Goal: Task Accomplishment & Management: Complete application form

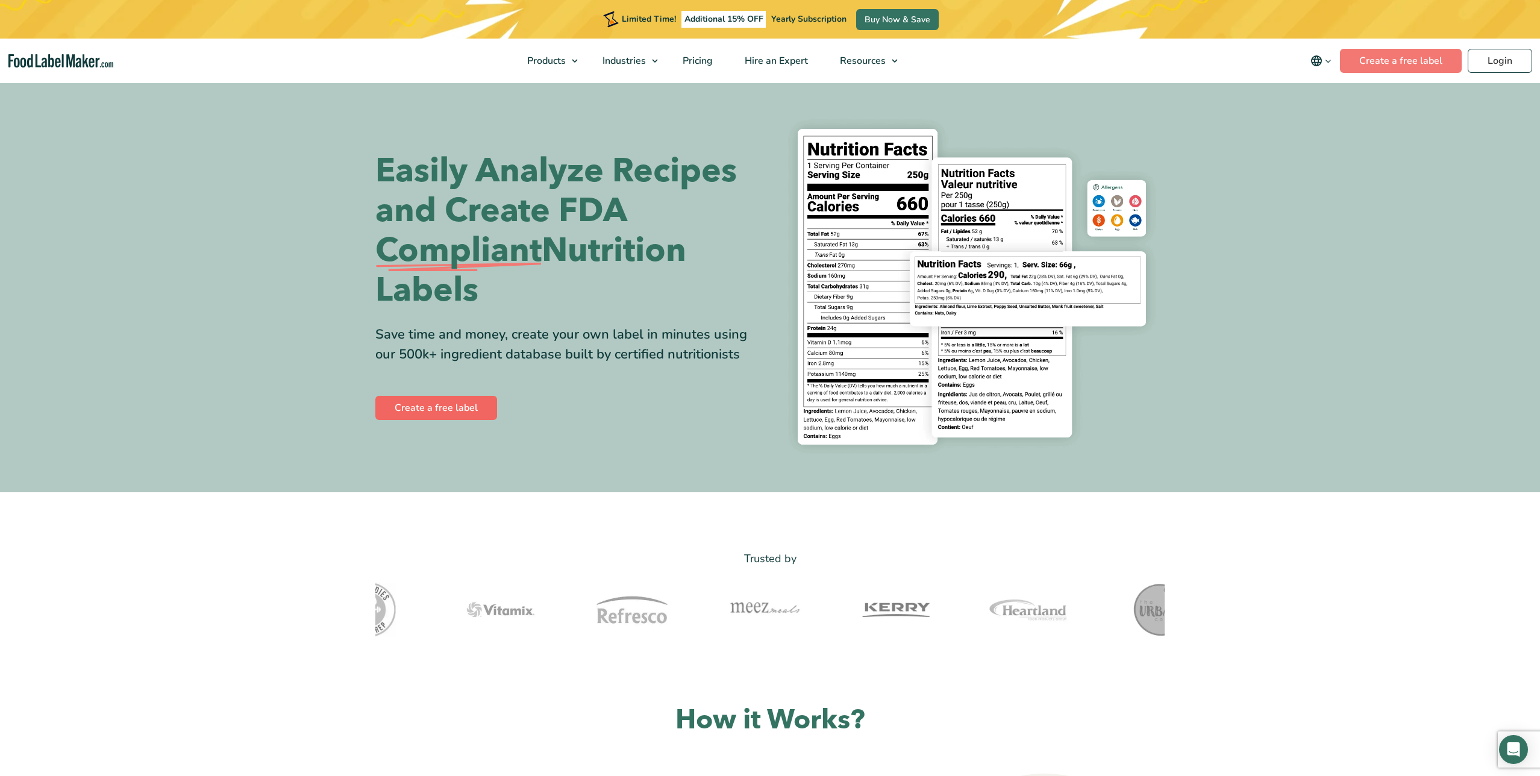
click at [437, 402] on link "Create a free label" at bounding box center [436, 408] width 122 height 24
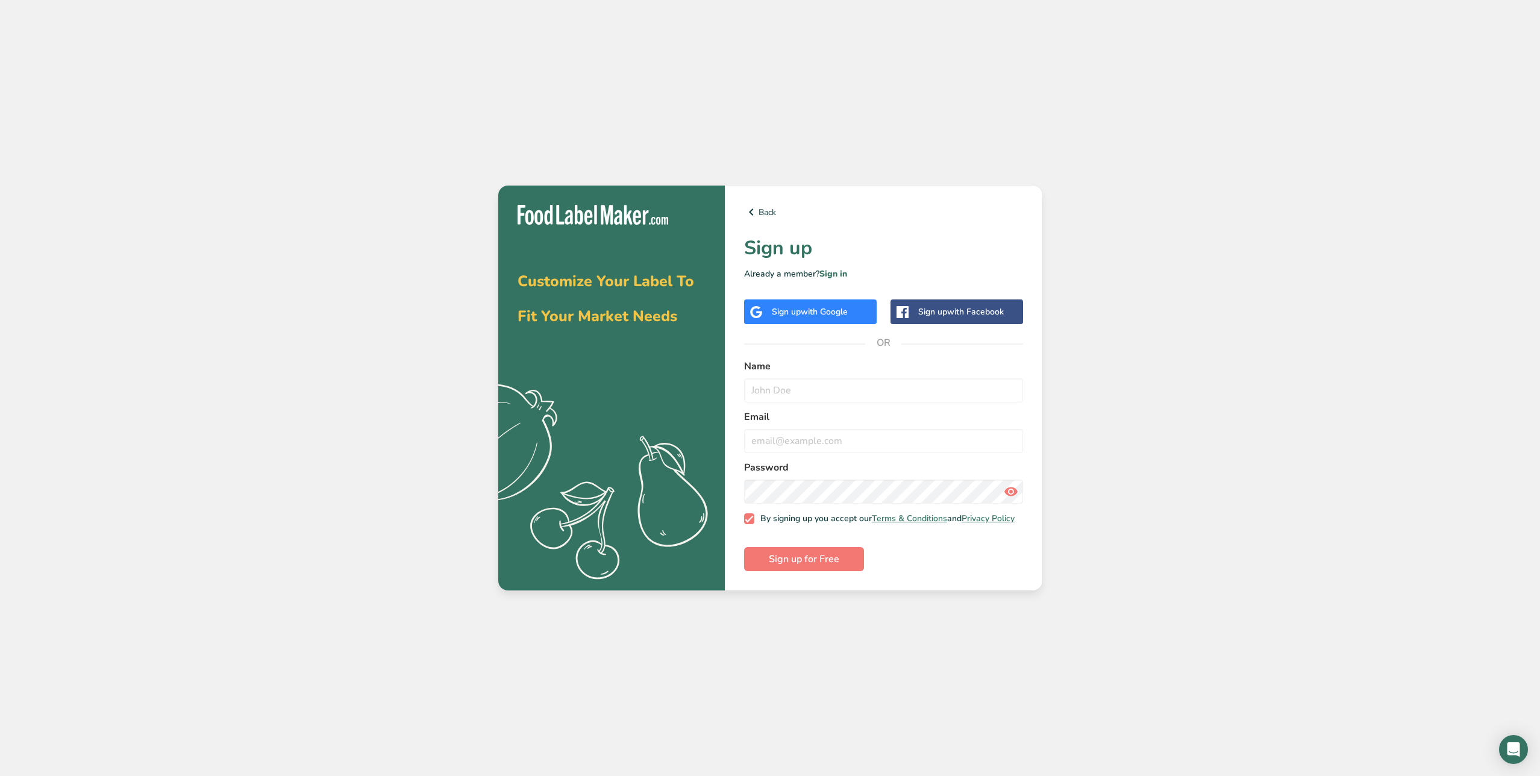
click at [839, 307] on span "with Google" at bounding box center [824, 311] width 47 height 11
type input "aspen"
type input "[EMAIL_ADDRESS][DOMAIN_NAME]"
click at [803, 562] on button "Sign up for Free" at bounding box center [804, 559] width 120 height 24
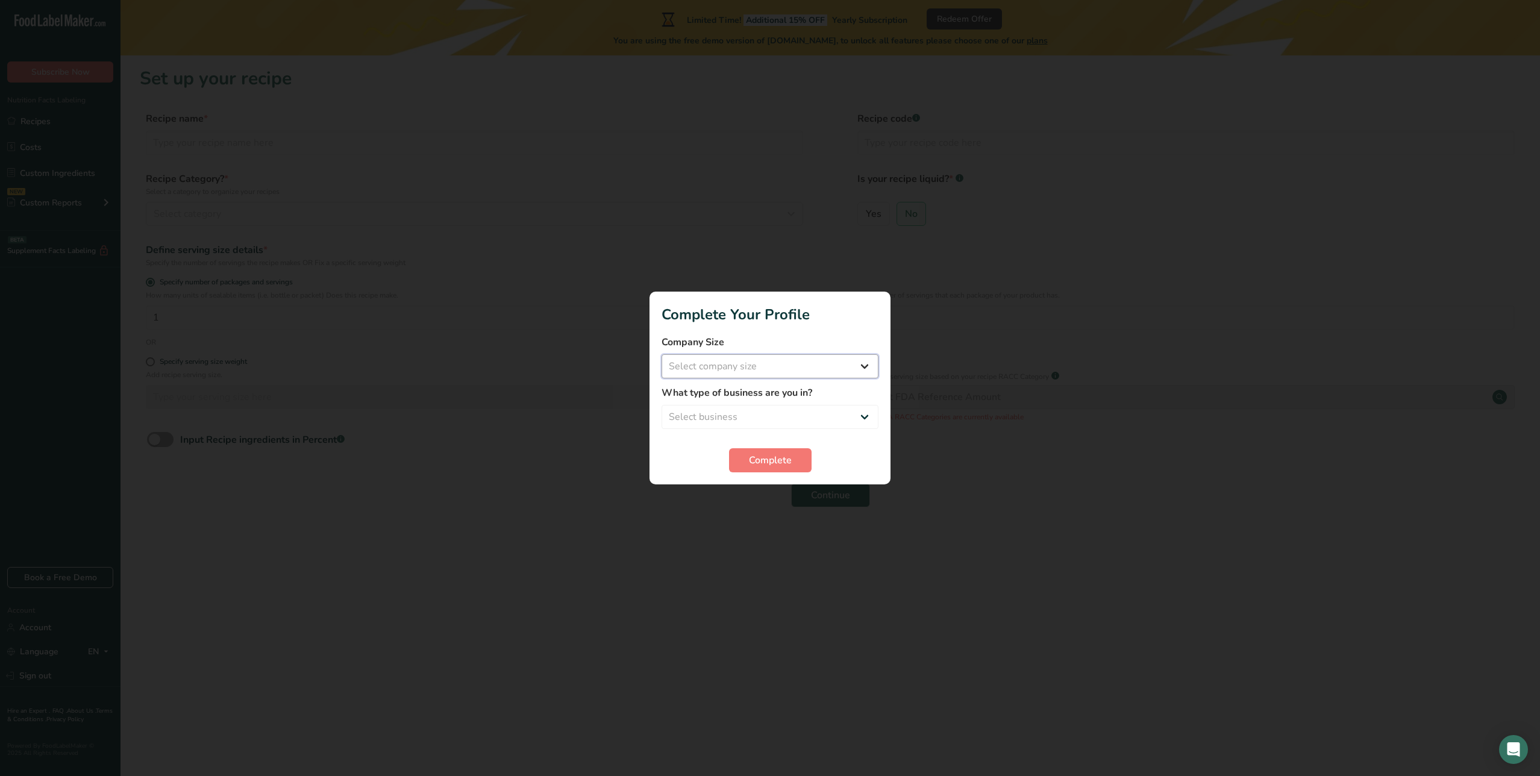
select select "2"
select select "8"
click at [762, 456] on span "Complete" at bounding box center [770, 460] width 43 height 14
